Goal: Navigation & Orientation: Find specific page/section

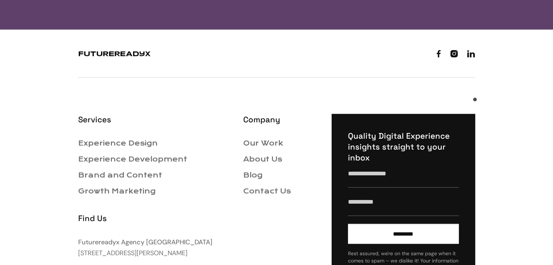
scroll to position [1904, 0]
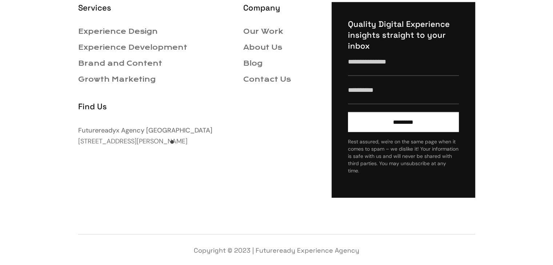
click at [173, 144] on div "Find Us Futurereadyx Agency Melbourne Suite 24/11 Wilson St, South Yarra VIC 31…" at bounding box center [154, 122] width 153 height 57
copy link "[STREET_ADDRESS][PERSON_NAME]"
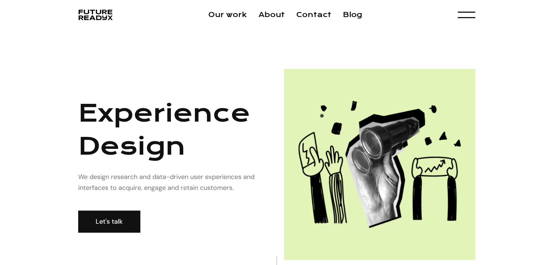
scroll to position [0, 0]
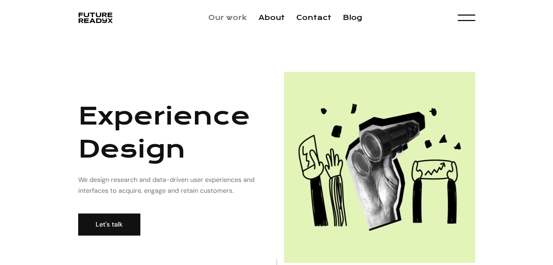
click at [237, 20] on link "Our work" at bounding box center [227, 17] width 39 height 8
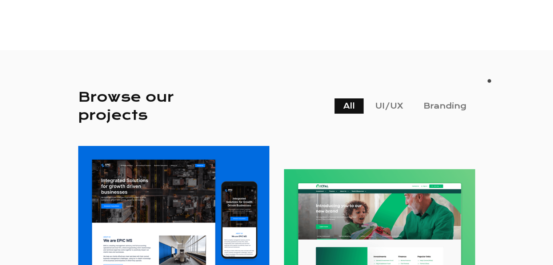
scroll to position [140, 0]
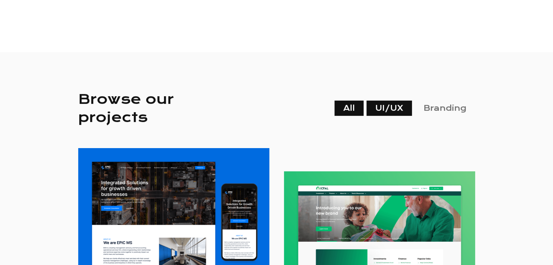
click at [387, 110] on link "UI/UX" at bounding box center [388, 108] width 45 height 15
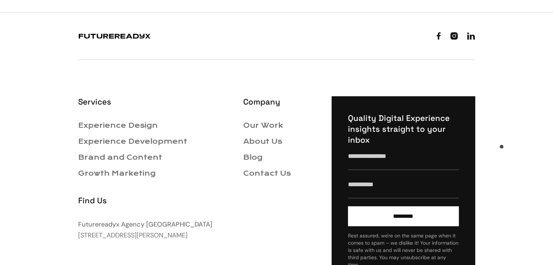
scroll to position [402, 0]
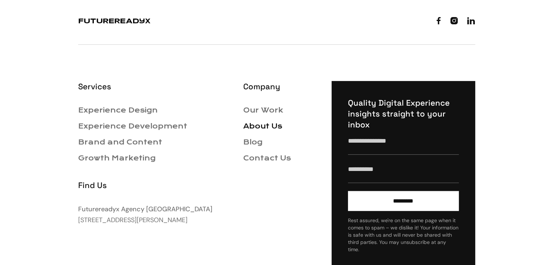
click at [264, 122] on link "About Us" at bounding box center [262, 126] width 39 height 8
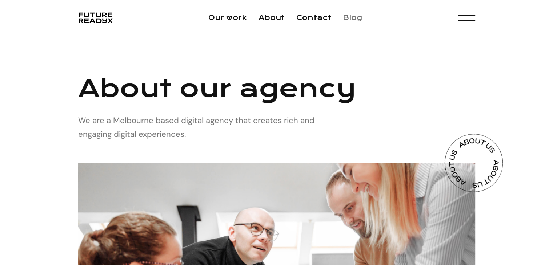
click at [348, 17] on link "Blog" at bounding box center [352, 17] width 19 height 8
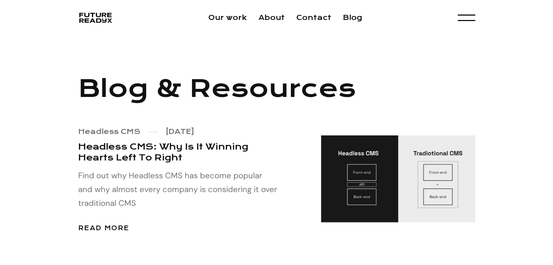
click at [100, 20] on img "home" at bounding box center [94, 18] width 33 height 14
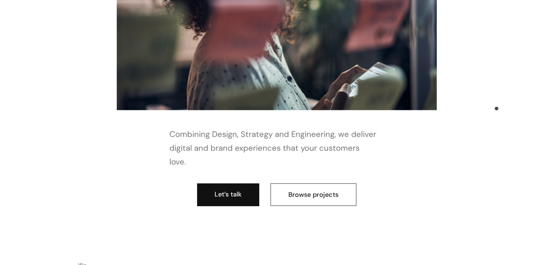
scroll to position [327, 0]
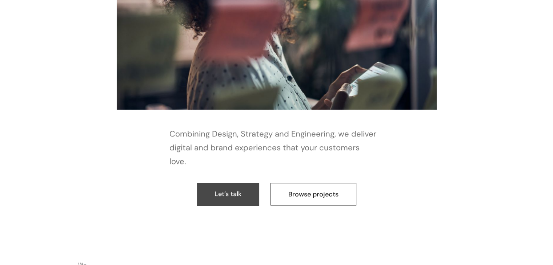
click at [238, 183] on link "Let’s talk" at bounding box center [228, 194] width 62 height 23
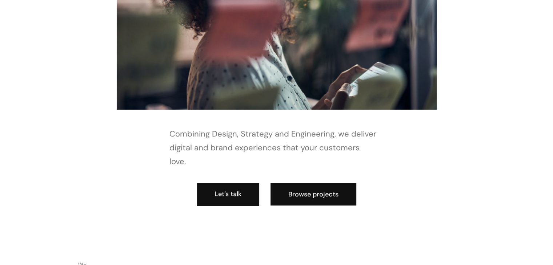
click at [316, 184] on link "Browse projects" at bounding box center [313, 194] width 86 height 23
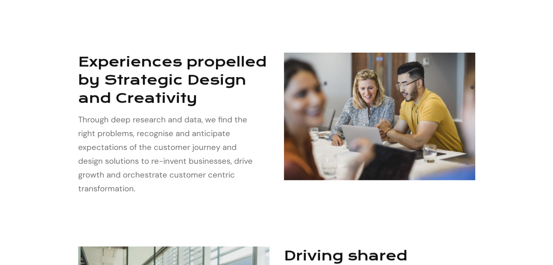
scroll to position [524, 0]
